Goal: Task Accomplishment & Management: Complete application form

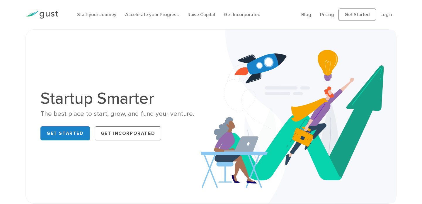
click at [386, 15] on link "Login" at bounding box center [387, 15] width 12 height 6
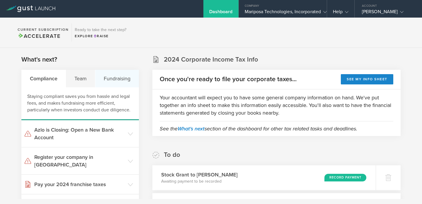
click at [114, 80] on div "Fundraising" at bounding box center [116, 79] width 43 height 18
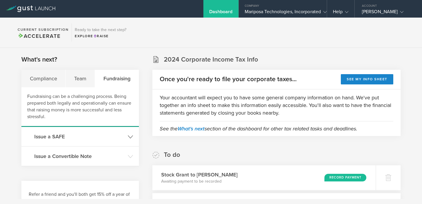
click at [56, 138] on h3 "Issue a SAFE" at bounding box center [79, 137] width 91 height 8
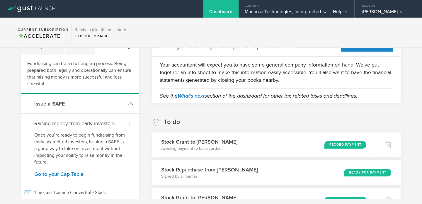
scroll to position [66, 0]
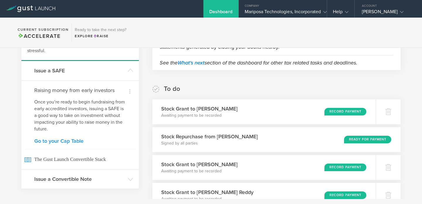
click at [55, 140] on link "Go to your Cap Table" at bounding box center [80, 140] width 92 height 5
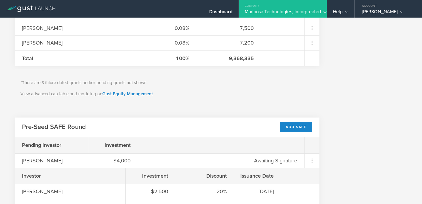
scroll to position [367, 0]
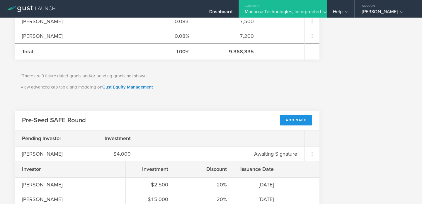
click at [296, 119] on div "Add SAFE" at bounding box center [296, 120] width 32 height 10
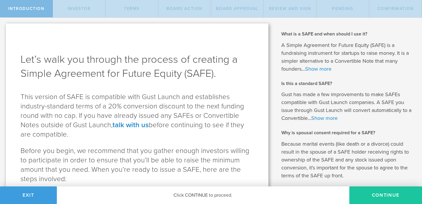
click at [380, 195] on button "Continue" at bounding box center [386, 196] width 73 height 18
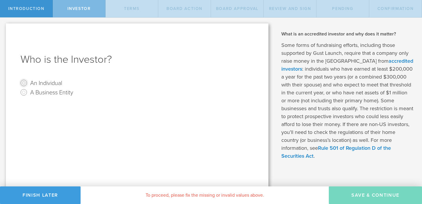
click at [25, 83] on input "An Individual" at bounding box center [23, 82] width 9 height 9
radio input "true"
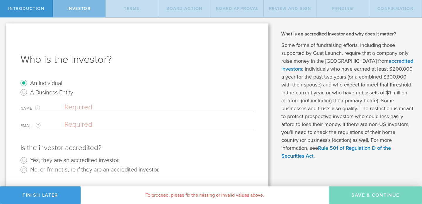
click at [144, 108] on input "text" at bounding box center [159, 107] width 189 height 9
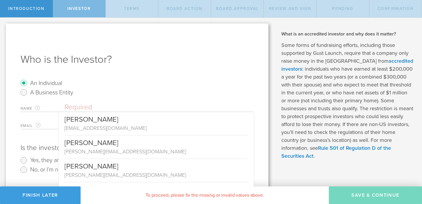
paste input "JORGE A. GARCIA-ORTIZ"
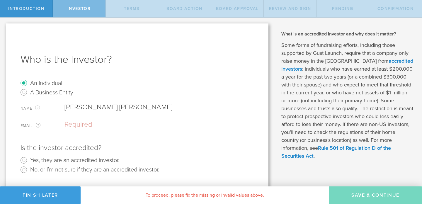
click at [96, 108] on input "JORGE A. GARCIA-ORTIZ" at bounding box center [159, 107] width 189 height 9
click at [127, 108] on input "Jorge Garcia-ORTIZ" at bounding box center [159, 107] width 189 height 9
type input "[PERSON_NAME]"
click at [114, 124] on input "email" at bounding box center [158, 124] width 187 height 9
click at [72, 125] on input "email" at bounding box center [158, 124] width 187 height 9
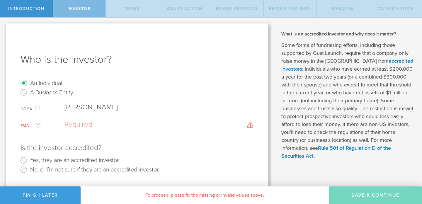
paste input "[EMAIL_ADDRESS][DOMAIN_NAME]"
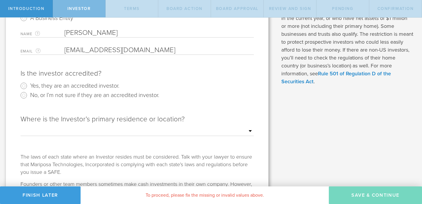
type input "[EMAIL_ADDRESS][DOMAIN_NAME]"
click at [22, 87] on input "Yes, they are an accredited investor." at bounding box center [23, 85] width 9 height 9
radio input "true"
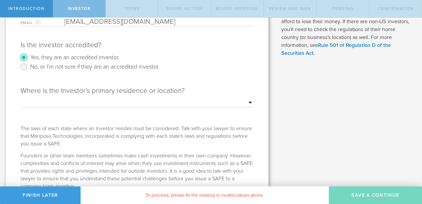
scroll to position [37, 0]
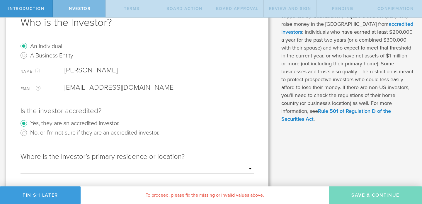
click at [106, 73] on input "[PERSON_NAME]" at bounding box center [159, 70] width 189 height 9
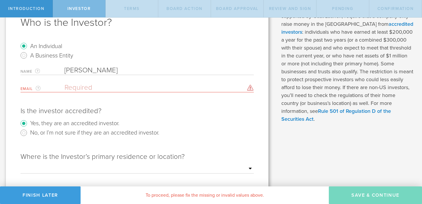
click at [141, 89] on input "email" at bounding box center [158, 87] width 187 height 9
click at [89, 89] on input "email" at bounding box center [158, 87] width 187 height 9
paste input "[EMAIL_ADDRESS][DOMAIN_NAME]"
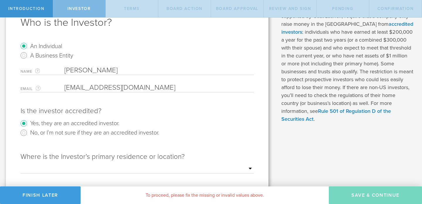
click at [91, 92] on input "[EMAIL_ADDRESS][DOMAIN_NAME]" at bounding box center [158, 87] width 187 height 9
type input "[EMAIL_ADDRESS][DOMAIN_NAME]"
click at [128, 66] on input "[PERSON_NAME]" at bounding box center [159, 70] width 189 height 9
click at [106, 71] on input "[PERSON_NAME]" at bounding box center [159, 70] width 189 height 9
type input "[PERSON_NAME]"
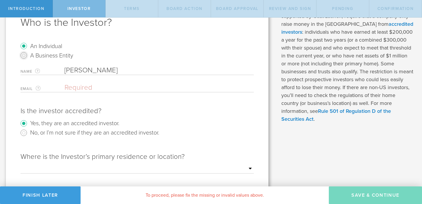
click at [23, 55] on input "A Business Entity" at bounding box center [23, 55] width 9 height 9
radio input "true"
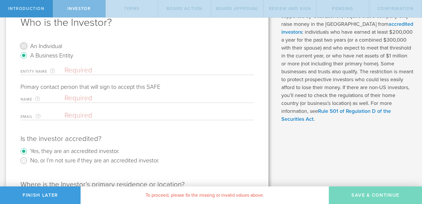
click at [26, 47] on input "An Individual" at bounding box center [23, 45] width 9 height 9
radio input "true"
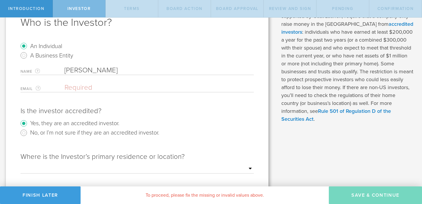
click at [91, 87] on input "email" at bounding box center [158, 87] width 187 height 9
click at [95, 91] on input "email" at bounding box center [158, 87] width 187 height 9
paste input "[EMAIL_ADDRESS][DOMAIN_NAME]"
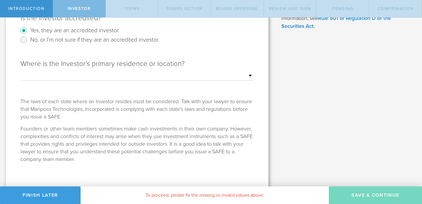
scroll to position [133, 0]
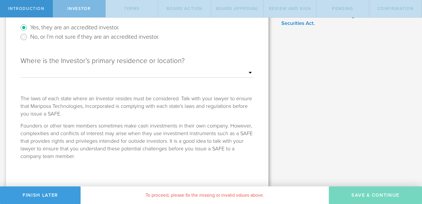
type input "[EMAIL_ADDRESS][DOMAIN_NAME]"
click at [248, 74] on select "Outside of the US Alabama Alaska Arizona Arkansas California Colorado Connectic…" at bounding box center [137, 73] width 233 height 9
select select "string:OTHER"
click at [21, 69] on select "Outside of the US Alabama Alaska Arizona Arkansas California Colorado Connectic…" at bounding box center [137, 73] width 233 height 9
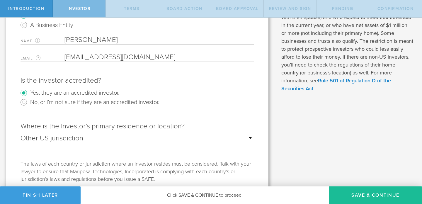
scroll to position [67, 0]
click at [251, 138] on select "Outside of the US Alabama Alaska Arizona Arkansas California Colorado Connectic…" at bounding box center [137, 139] width 233 height 9
click at [372, 195] on button "Save & Continue" at bounding box center [375, 196] width 93 height 18
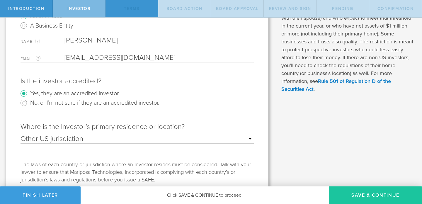
scroll to position [0, 0]
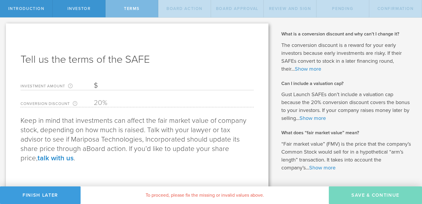
click at [126, 86] on input "Investment Amount The amount (in USD) that this investor is paying for the SAFE." at bounding box center [174, 85] width 160 height 9
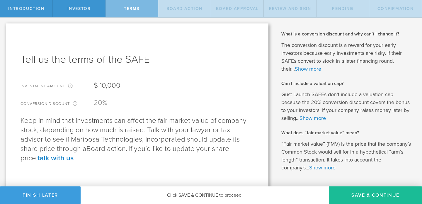
scroll to position [20, 0]
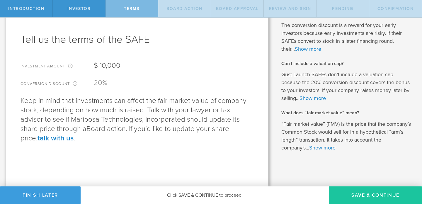
type input "10,000"
click at [353, 195] on button "Save & Continue" at bounding box center [375, 196] width 93 height 18
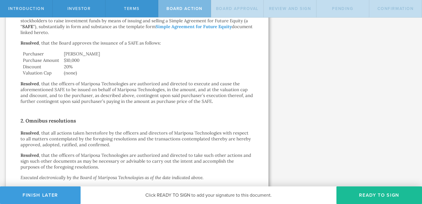
scroll to position [187, 0]
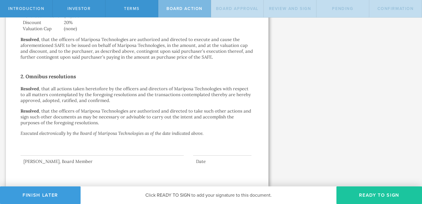
click at [362, 194] on button "Ready to Sign" at bounding box center [380, 196] width 86 height 18
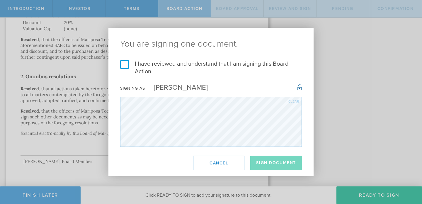
click at [124, 65] on label "I have reviewed and understand that I am signing this Board Action." at bounding box center [211, 67] width 182 height 15
click at [0, 0] on input "I have reviewed and understand that I am signing this Board Action." at bounding box center [0, 0] width 0 height 0
click at [262, 162] on button "Sign Document" at bounding box center [277, 163] width 52 height 15
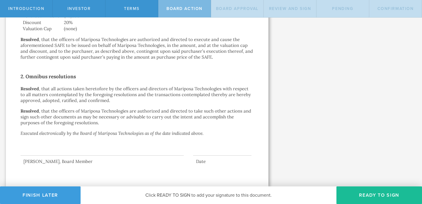
scroll to position [0, 0]
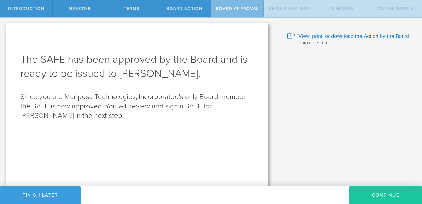
click at [381, 194] on button "Continue" at bounding box center [386, 196] width 73 height 18
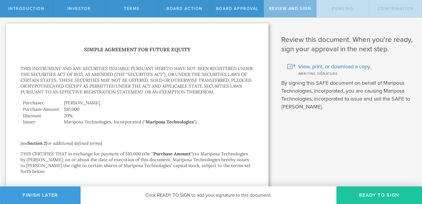
click at [386, 192] on button "Ready to Sign" at bounding box center [380, 196] width 86 height 18
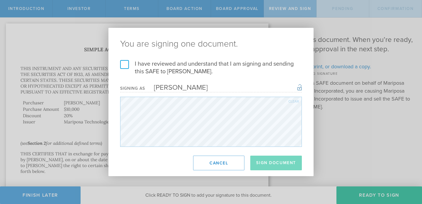
click at [125, 67] on label "I have reviewed and understand that I am signing and sending this SAFE to Jorge…" at bounding box center [211, 67] width 182 height 15
click at [0, 0] on input "I have reviewed and understand that I am signing and sending this SAFE to Jorge…" at bounding box center [0, 0] width 0 height 0
click at [268, 162] on button "Sign Document" at bounding box center [277, 163] width 52 height 15
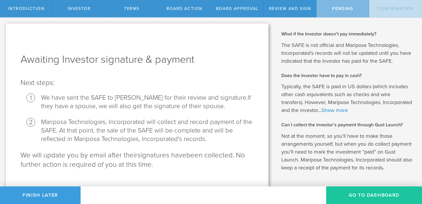
click at [366, 194] on button "Go To Dashboard" at bounding box center [374, 196] width 96 height 18
